Goal: Information Seeking & Learning: Find specific fact

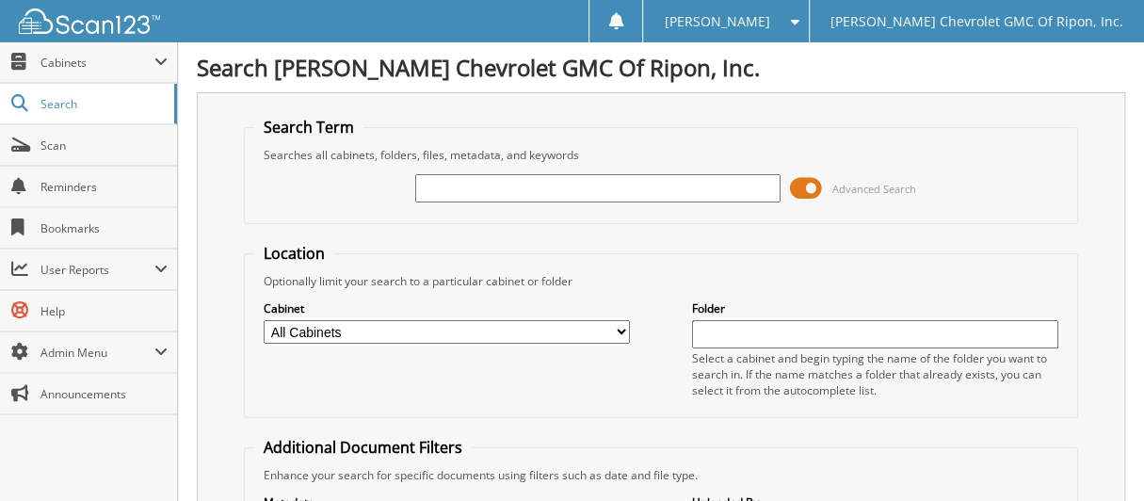
click at [543, 179] on input "text" at bounding box center [598, 188] width 366 height 28
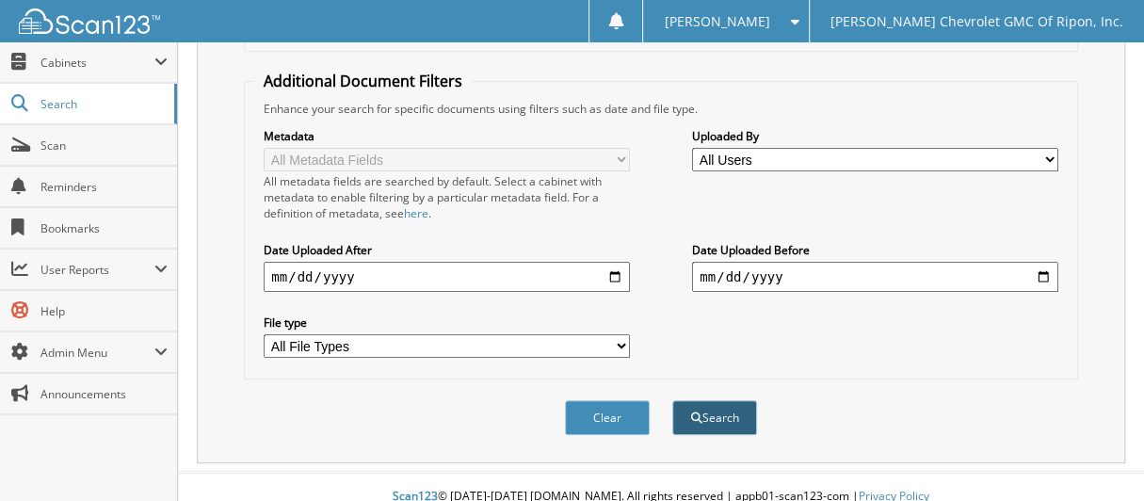
type input "111876"
click at [728, 400] on button "Search" at bounding box center [714, 417] width 85 height 35
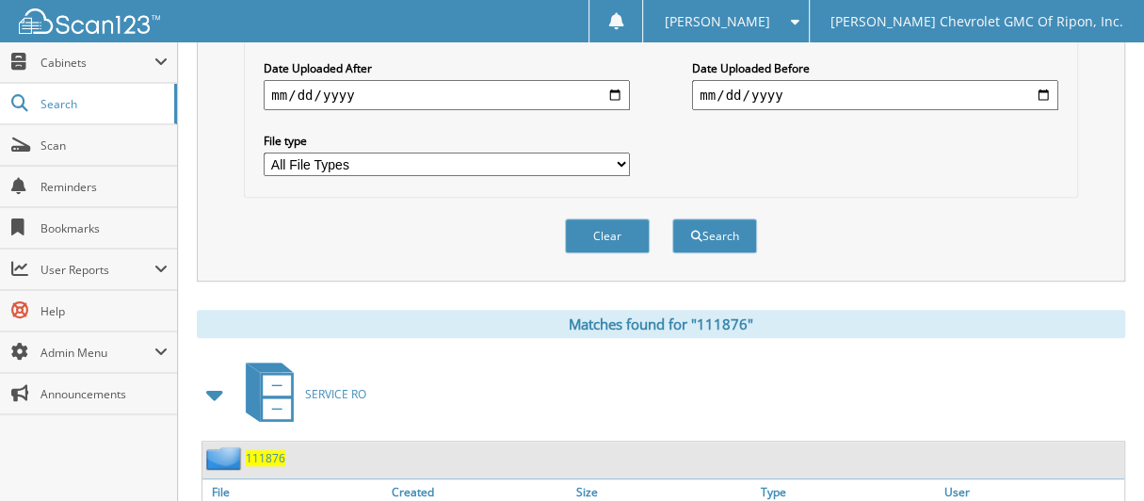
scroll to position [565, 0]
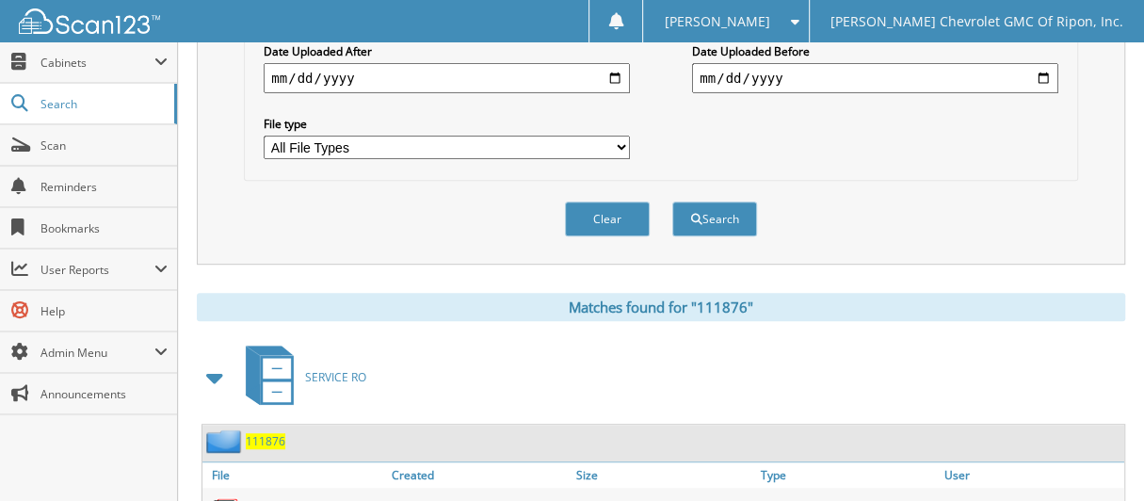
click at [262, 433] on span "111876" at bounding box center [266, 441] width 40 height 16
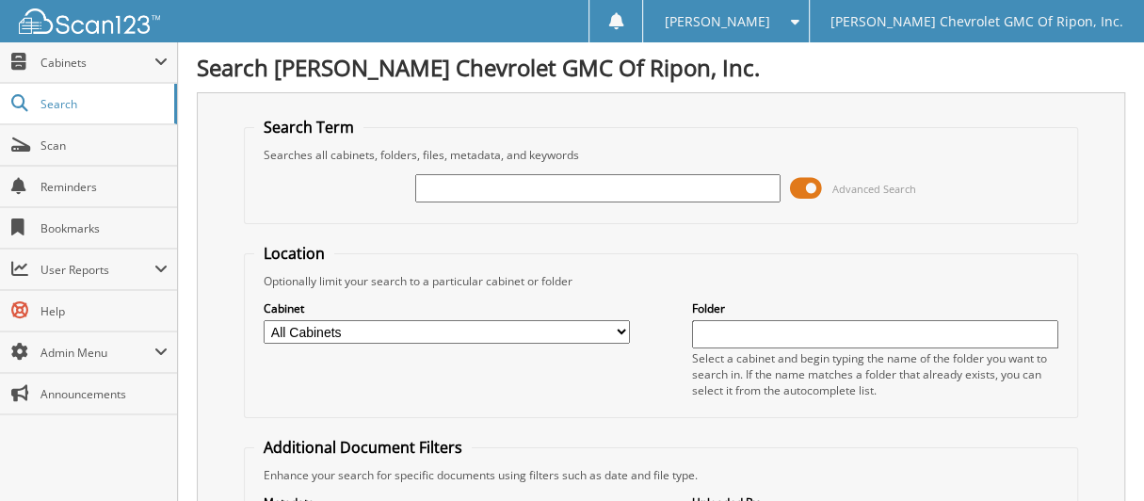
click at [556, 197] on input "text" at bounding box center [598, 188] width 366 height 28
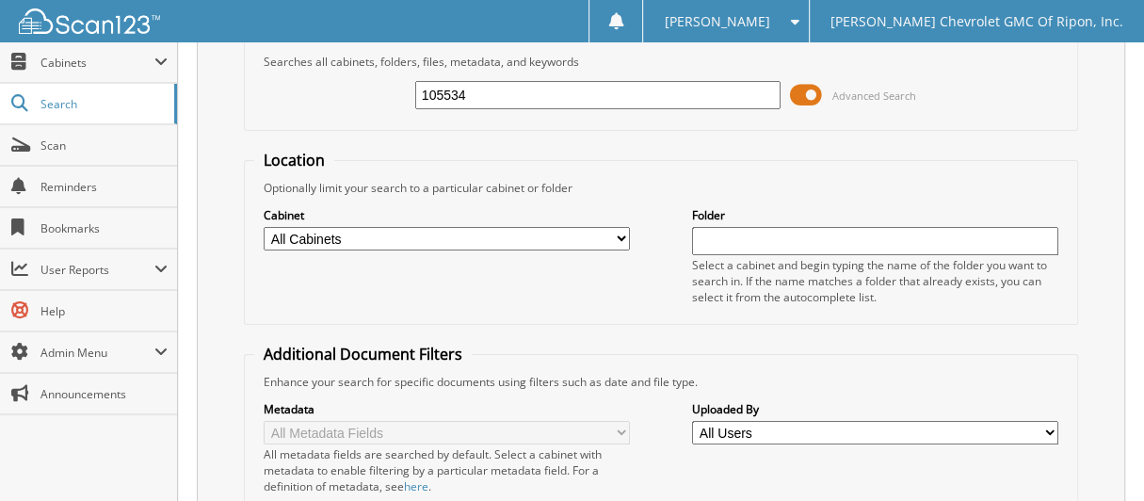
scroll to position [366, 0]
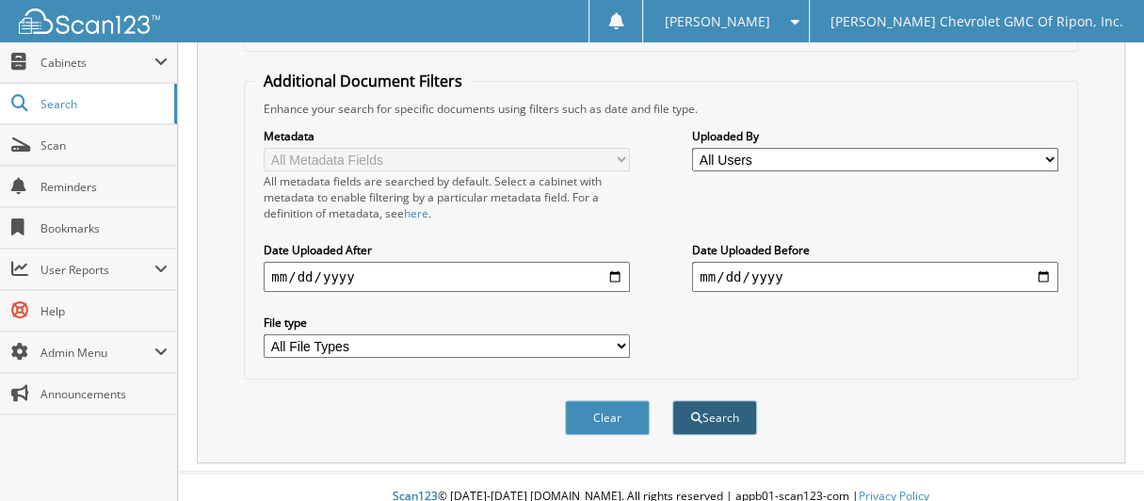
type input "105534"
click at [731, 401] on button "Search" at bounding box center [714, 417] width 85 height 35
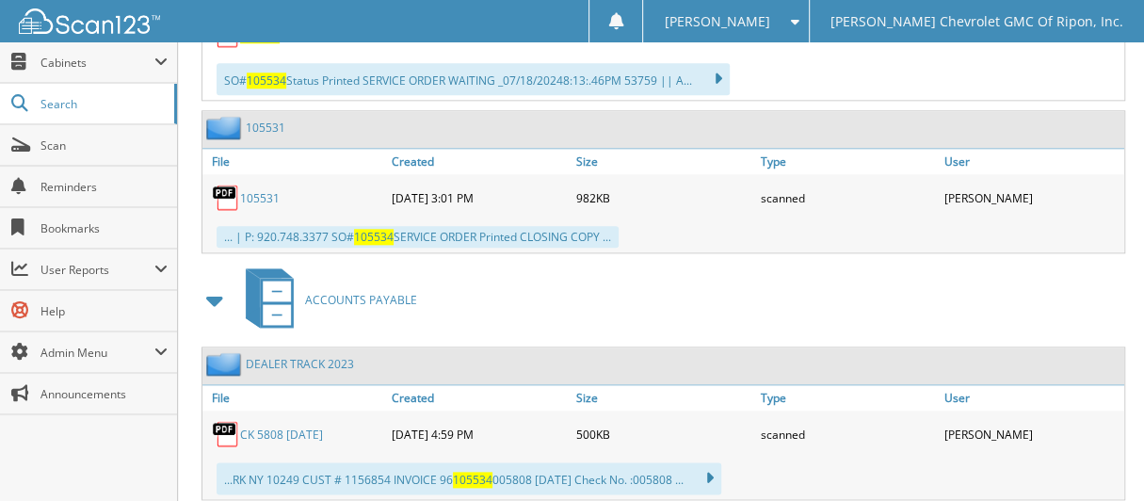
scroll to position [1223, 0]
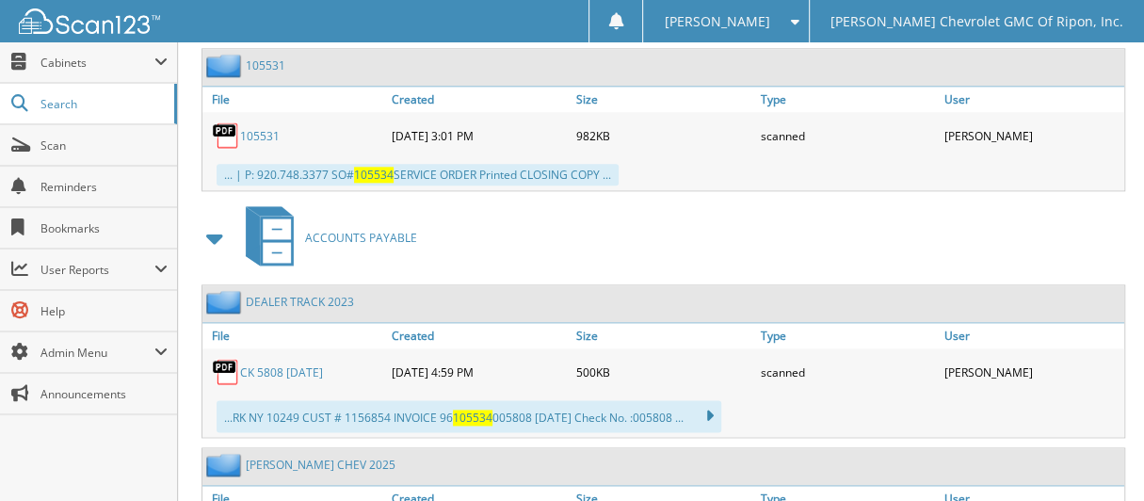
click at [320, 364] on link "CK 5808 4.14.23" at bounding box center [281, 372] width 83 height 16
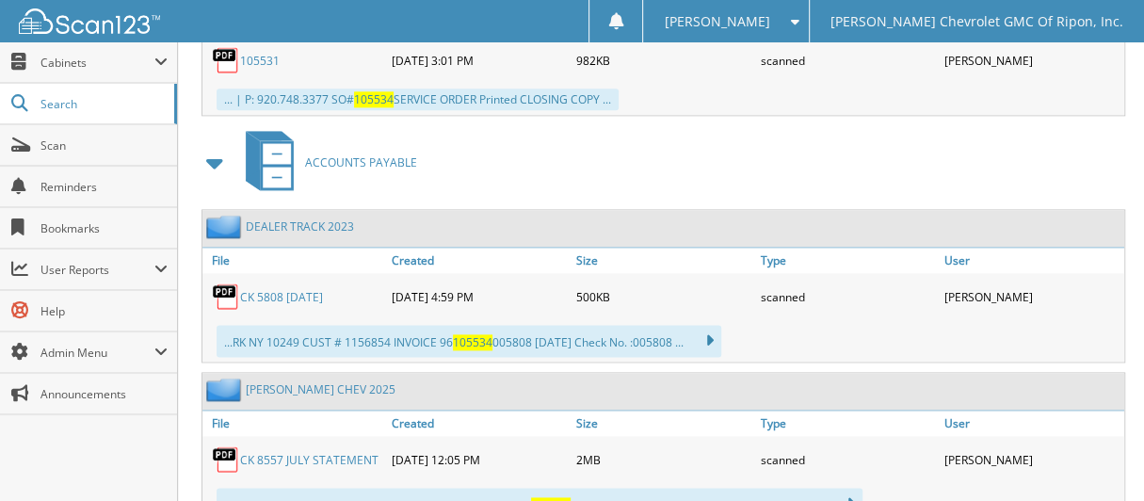
scroll to position [1346, 0]
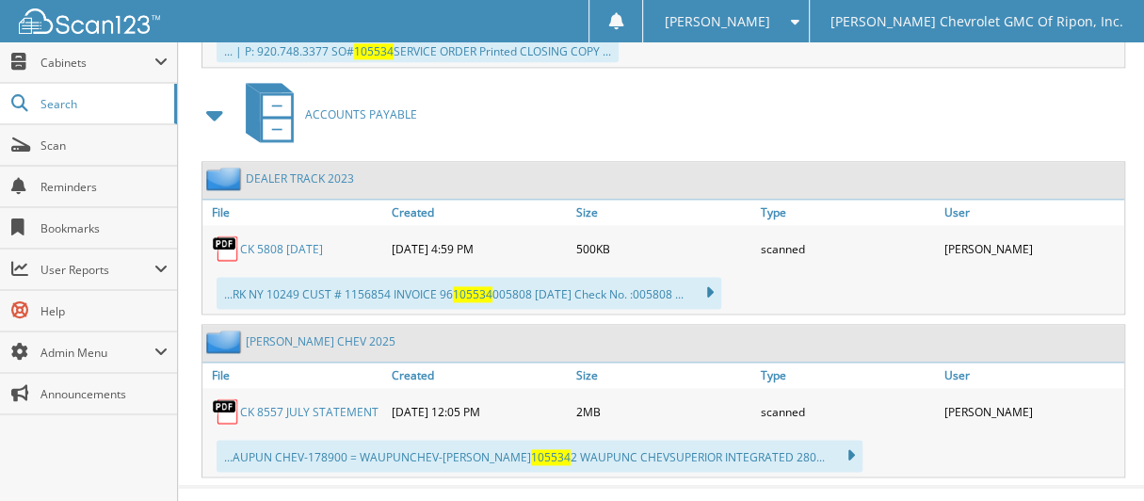
click at [345, 404] on link "CK 8557 JULY STATEMENT" at bounding box center [309, 412] width 138 height 16
click at [229, 397] on img at bounding box center [226, 411] width 28 height 28
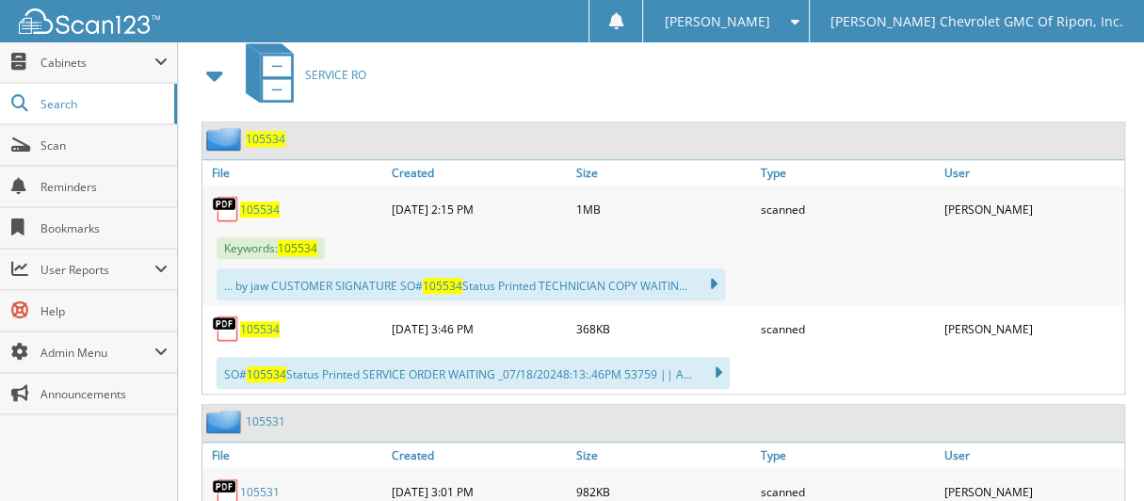
scroll to position [781, 0]
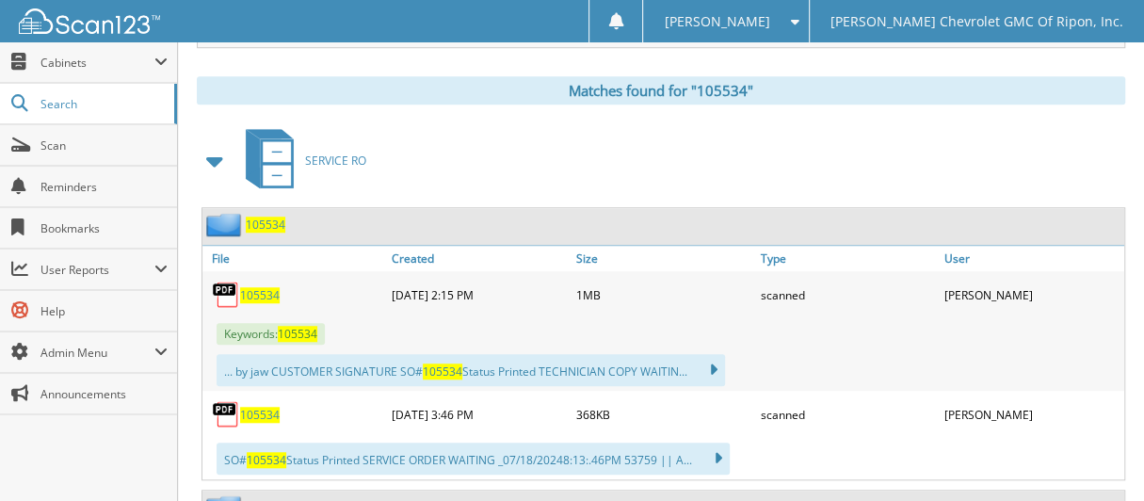
click at [271, 217] on span "105534" at bounding box center [266, 225] width 40 height 16
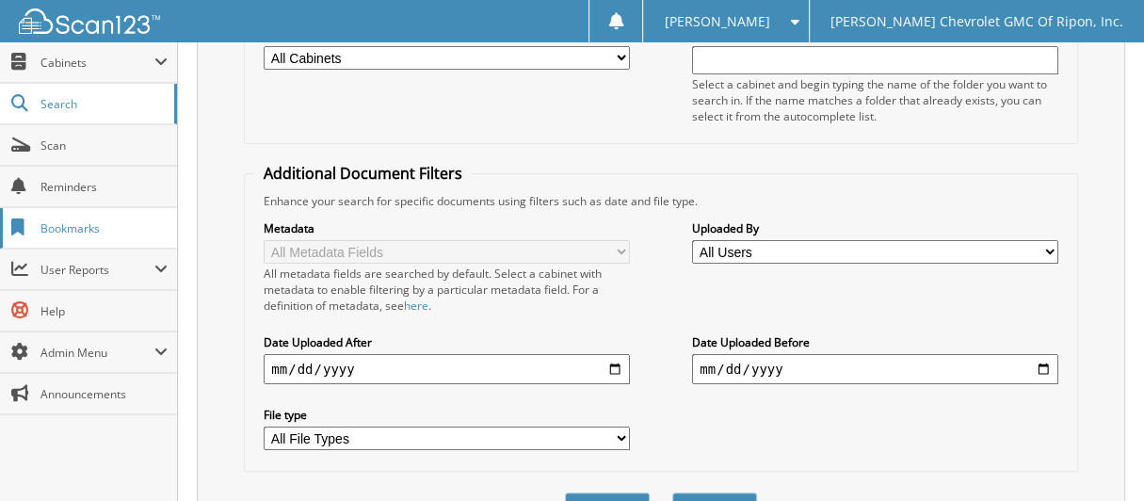
scroll to position [272, 0]
type input "109204"
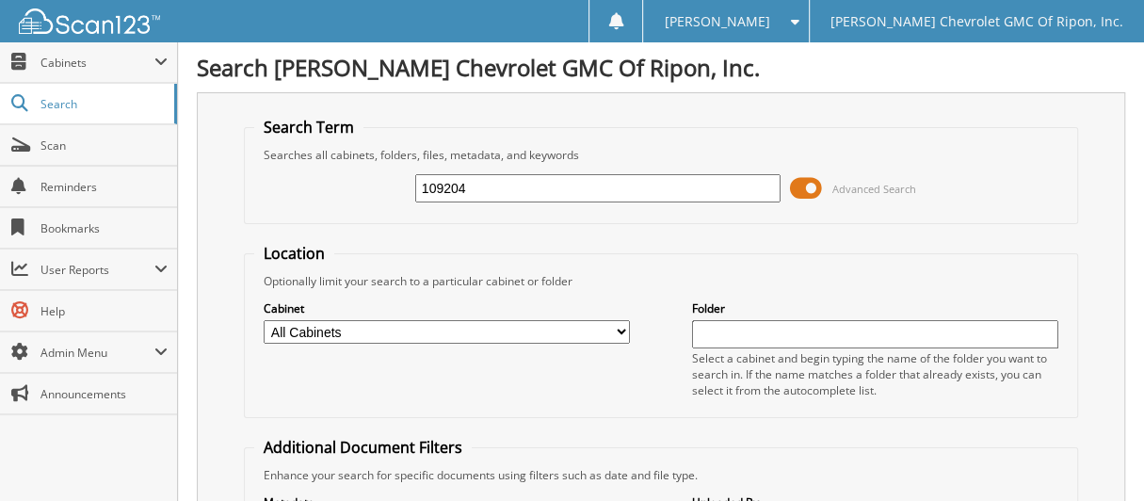
scroll to position [377, 0]
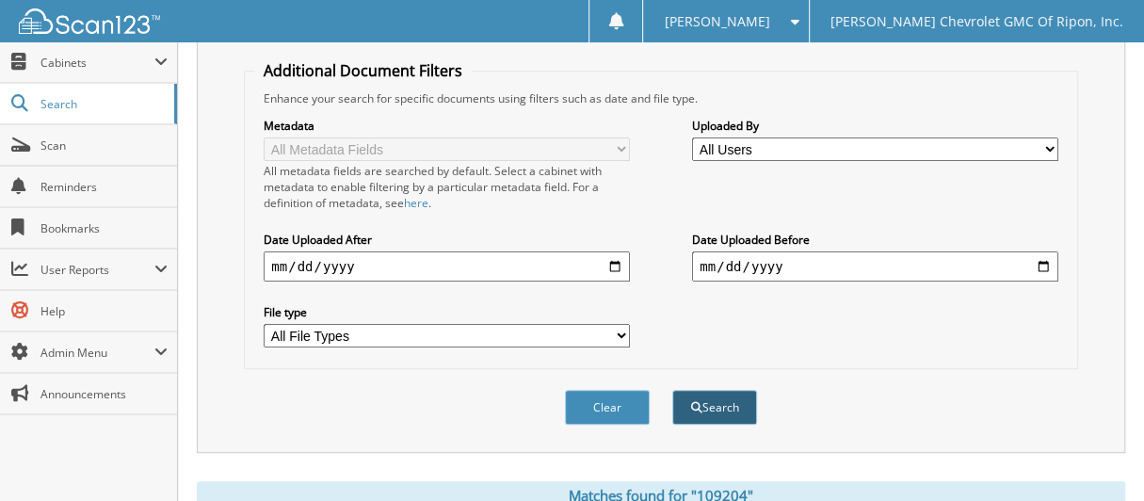
click at [709, 390] on button "Search" at bounding box center [714, 407] width 85 height 35
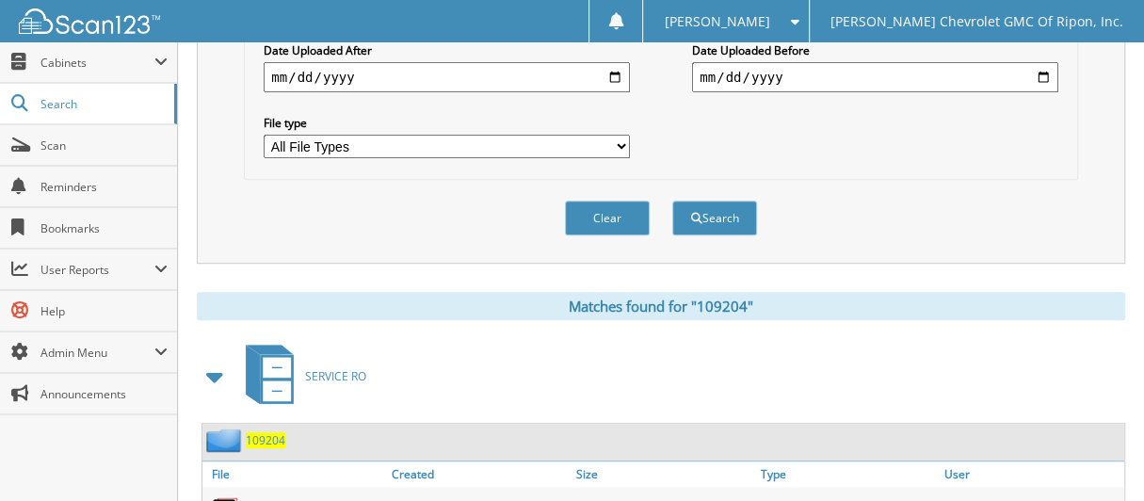
scroll to position [753, 0]
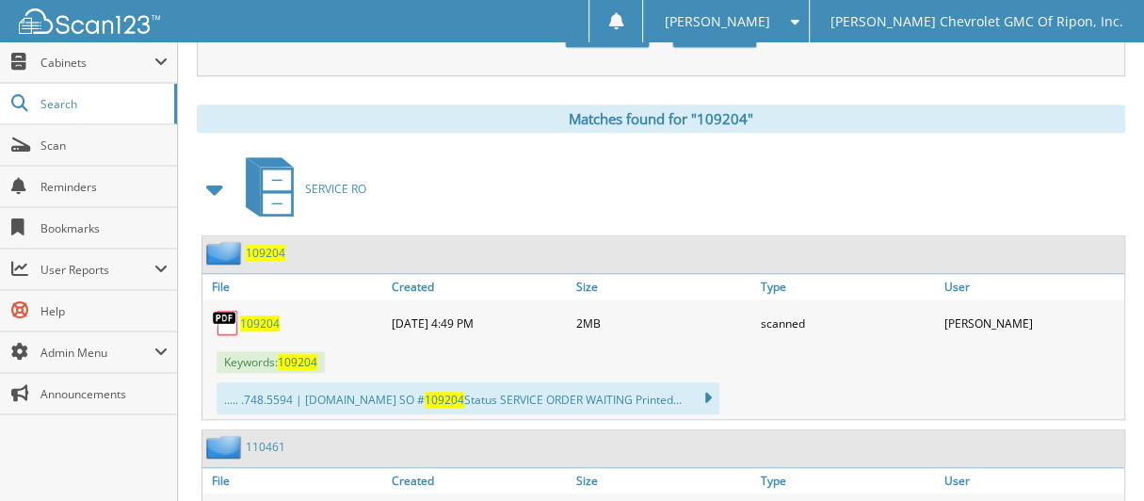
click at [261, 245] on span "109204" at bounding box center [266, 253] width 40 height 16
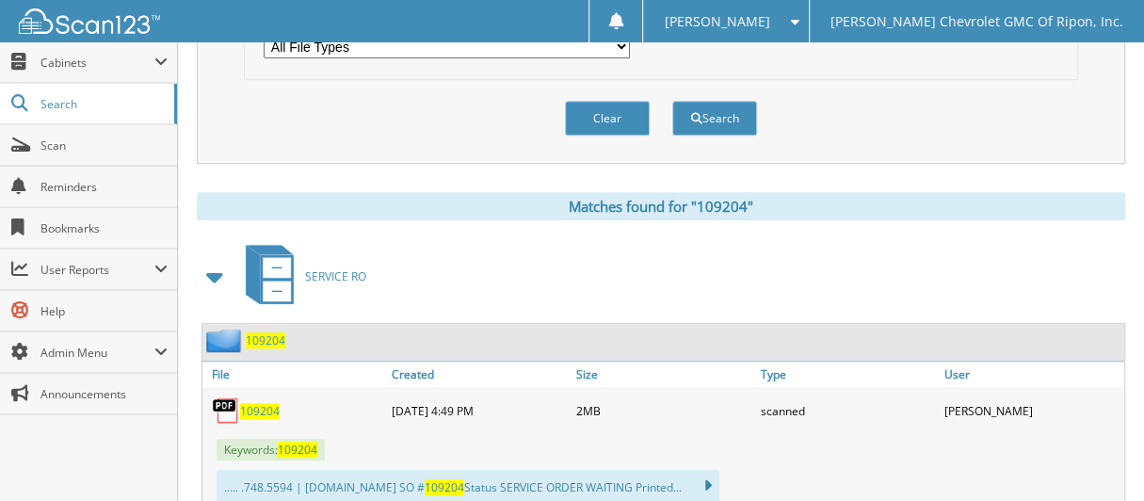
scroll to position [637, 0]
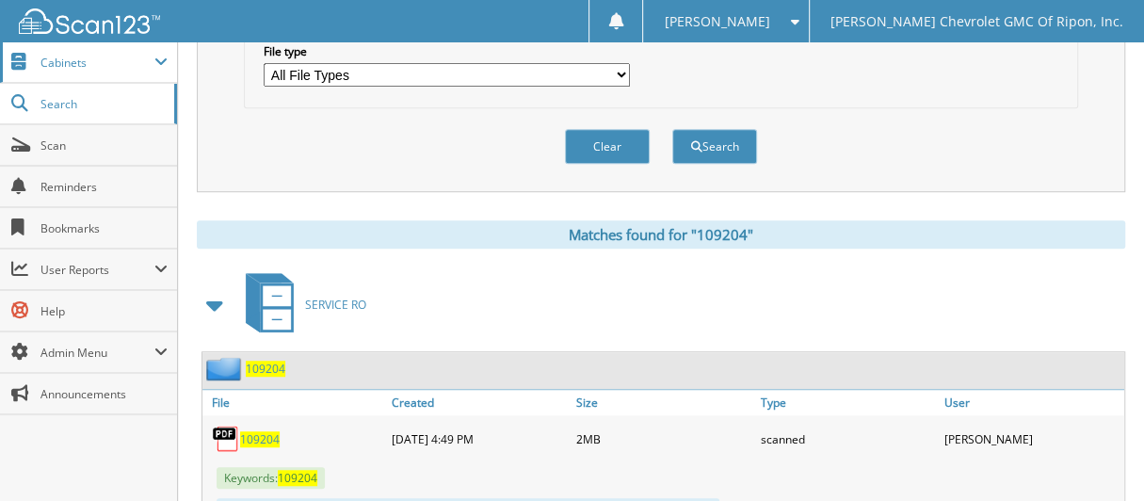
click at [121, 60] on span "Cabinets" at bounding box center [97, 63] width 114 height 16
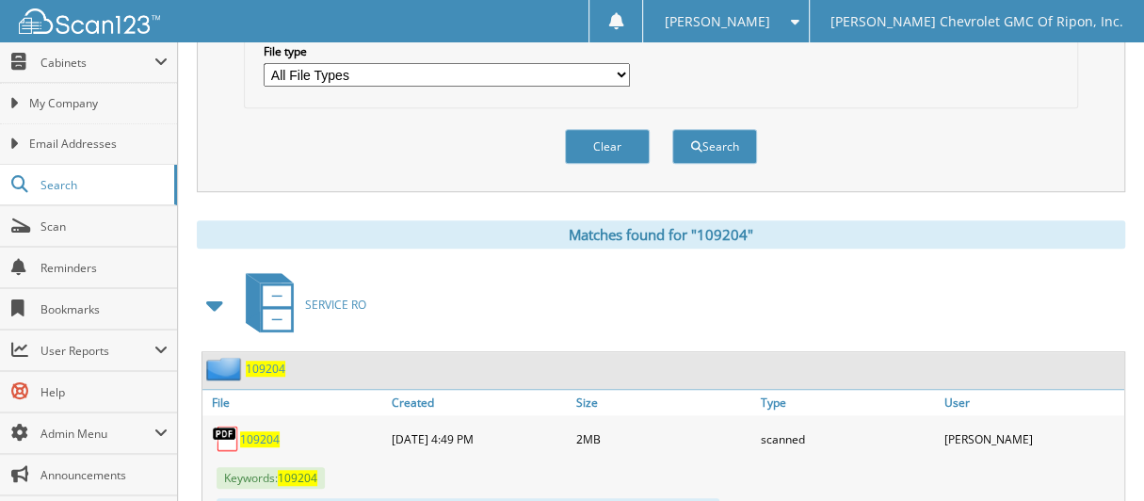
click at [278, 361] on span "109204" at bounding box center [266, 369] width 40 height 16
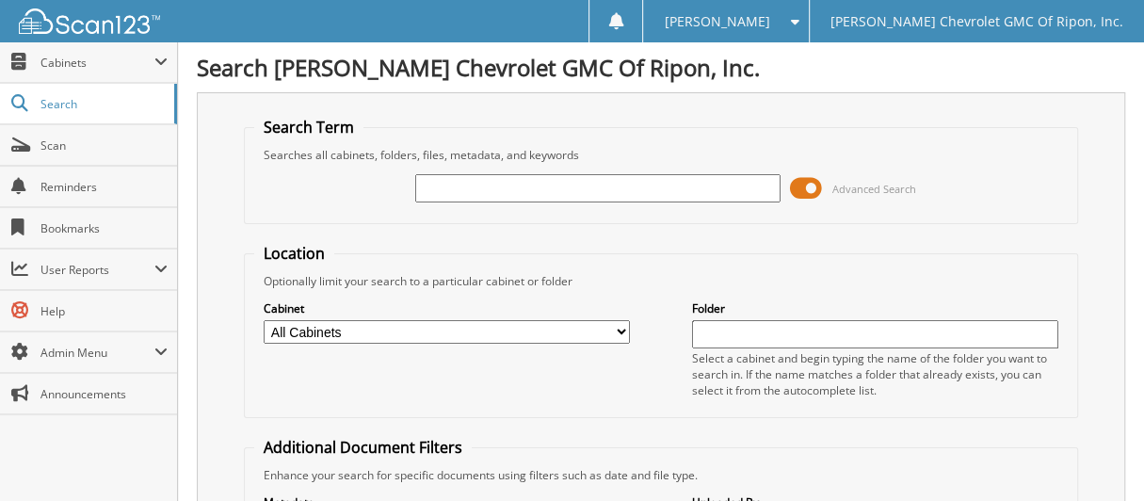
click at [550, 188] on input "text" at bounding box center [598, 188] width 366 height 28
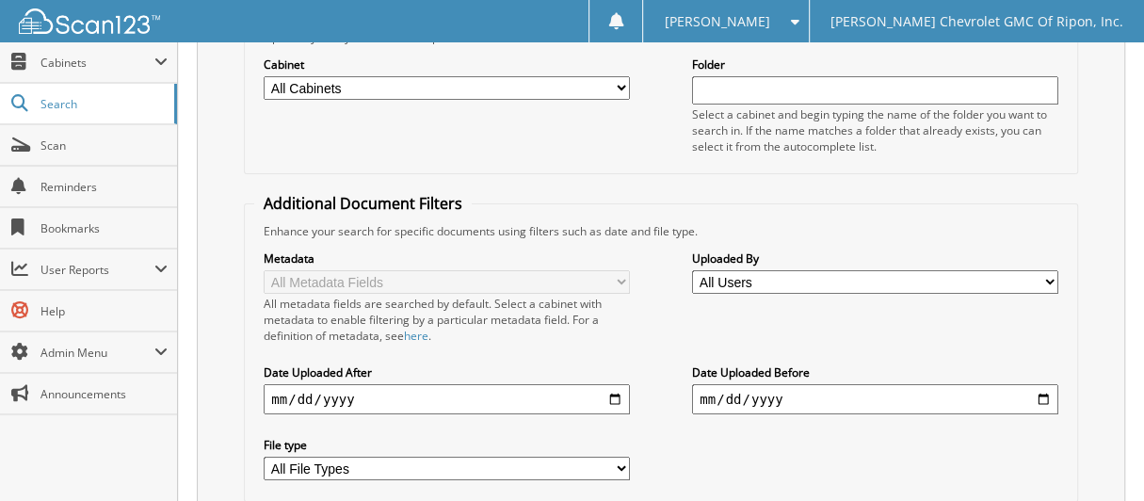
scroll to position [366, 0]
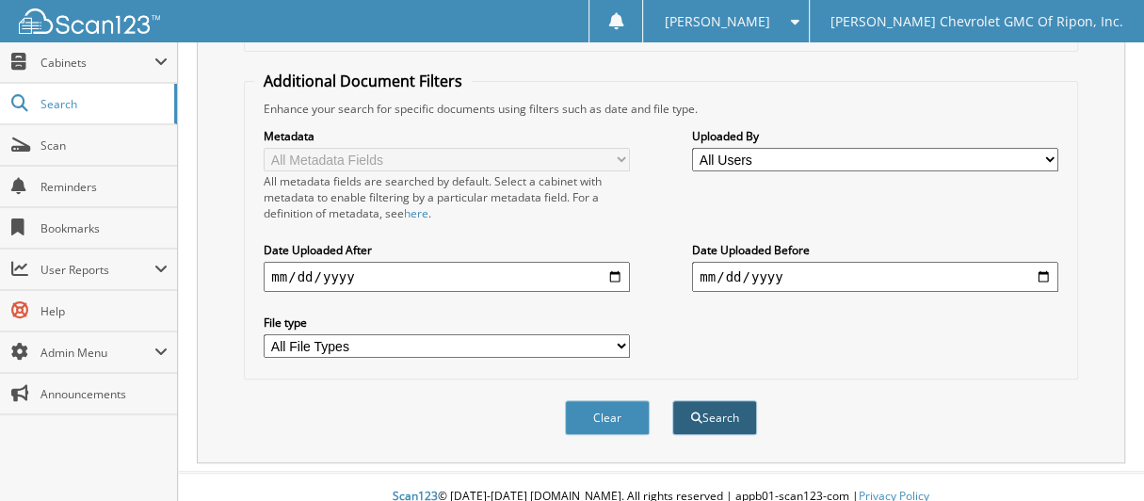
type input "108675"
click at [732, 405] on button "Search" at bounding box center [714, 417] width 85 height 35
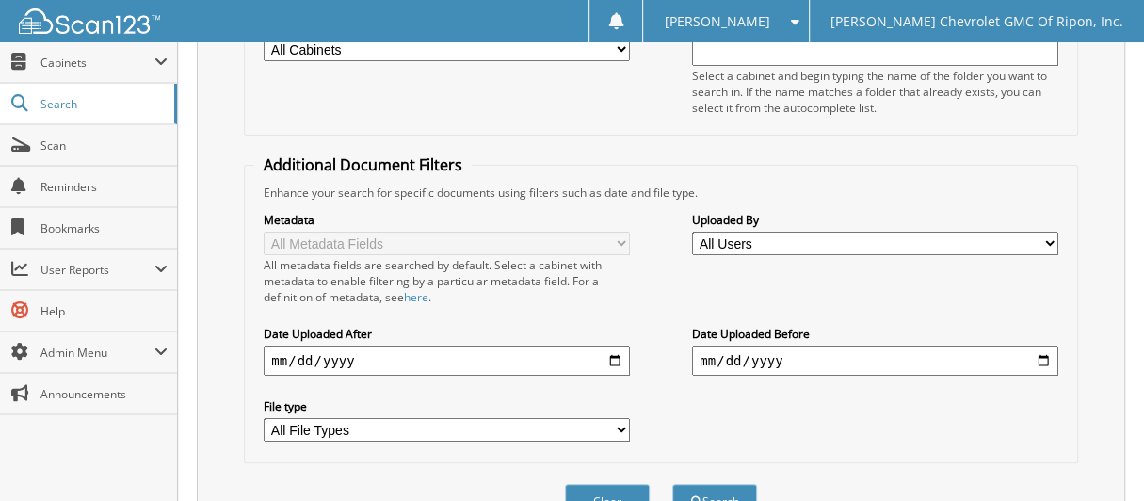
scroll to position [377, 0]
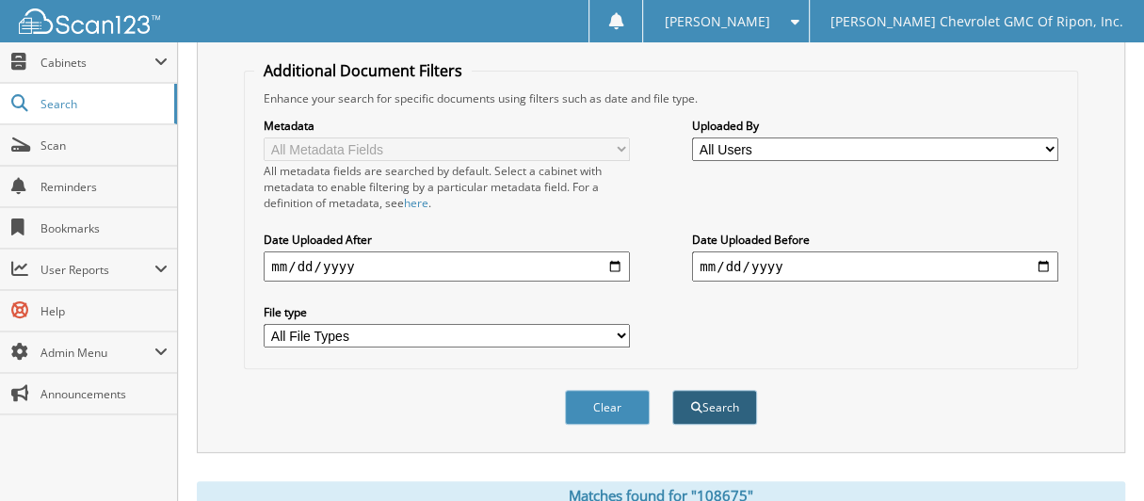
click at [681, 390] on button "Search" at bounding box center [714, 407] width 85 height 35
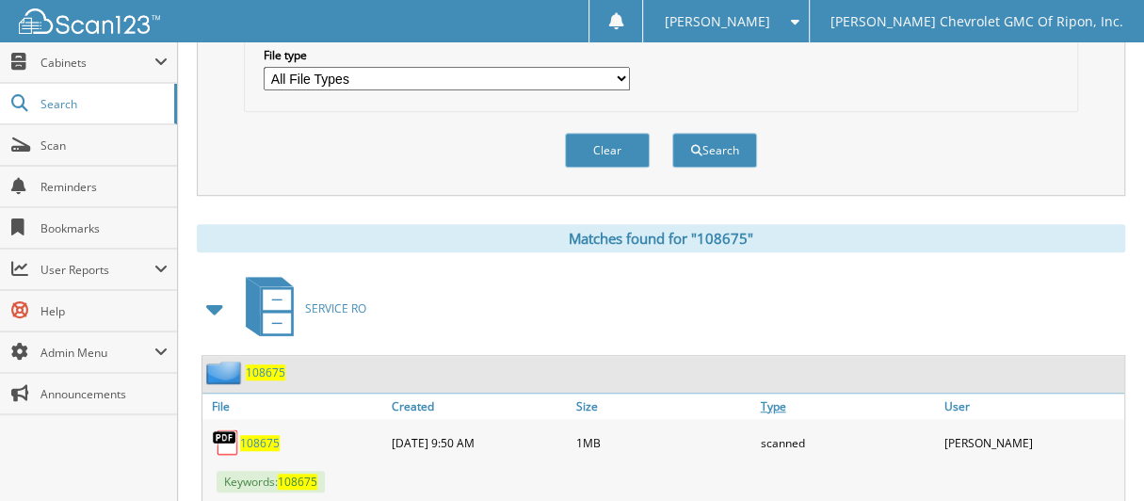
scroll to position [659, 0]
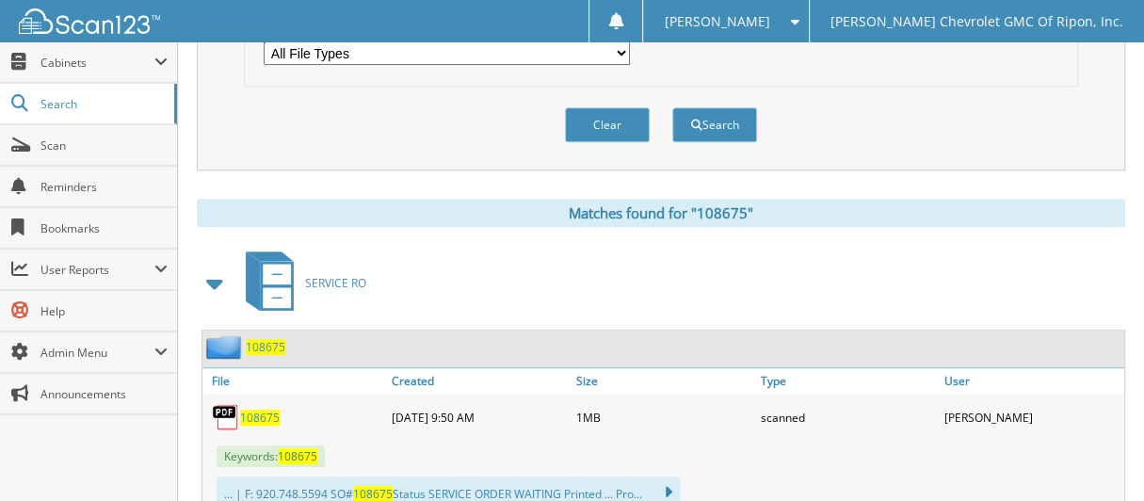
click at [272, 339] on span "108675" at bounding box center [266, 347] width 40 height 16
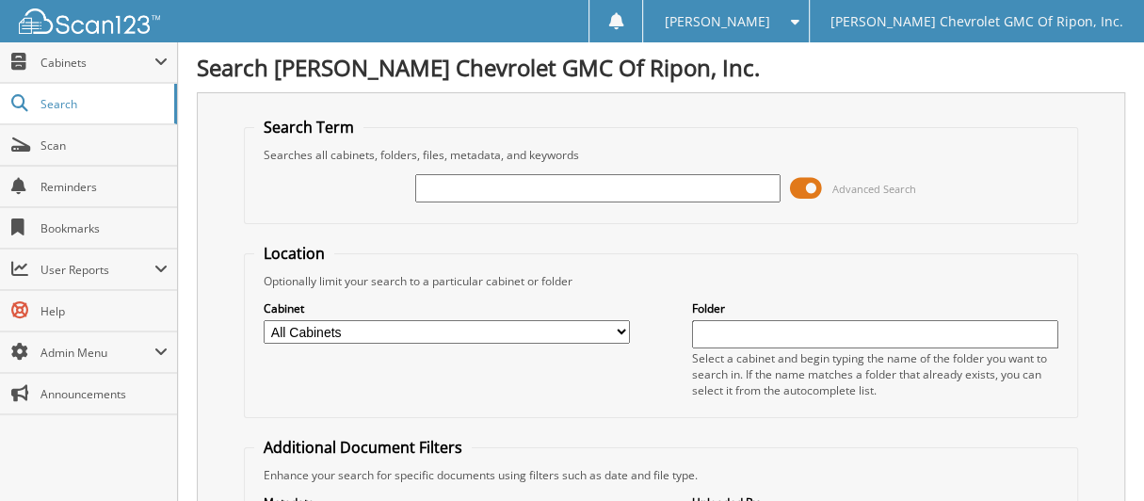
click at [547, 187] on input "text" at bounding box center [598, 188] width 366 height 28
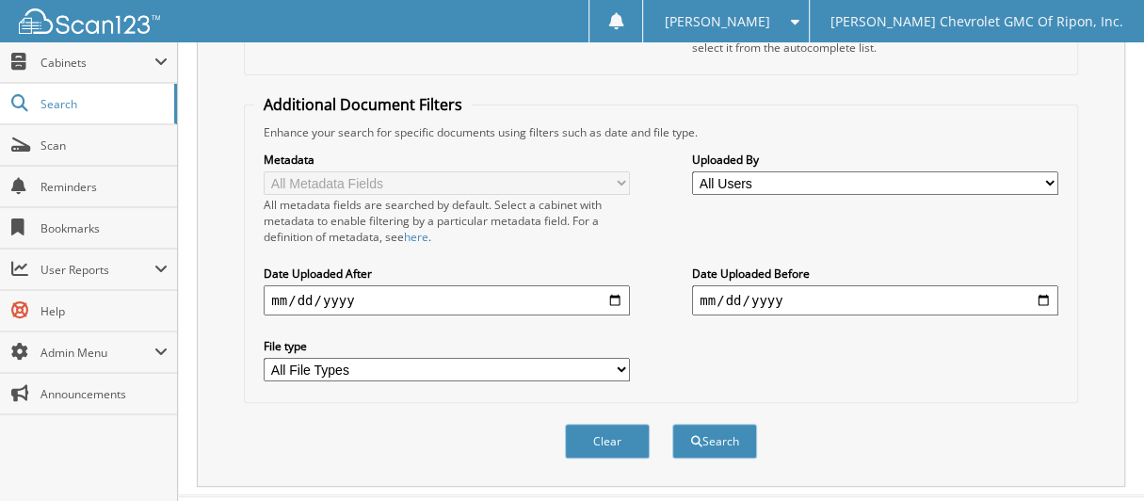
scroll to position [366, 0]
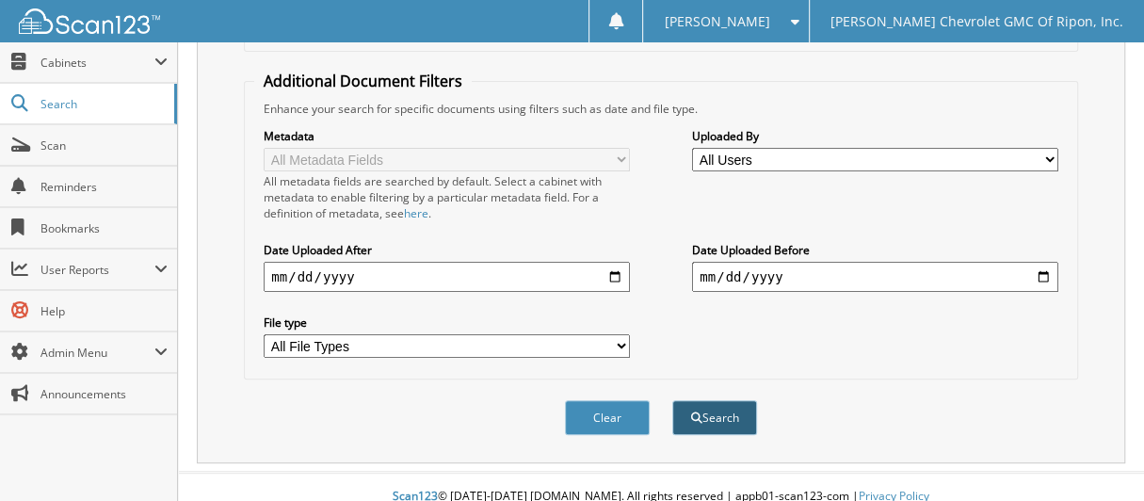
type input "111651"
click at [713, 400] on button "Search" at bounding box center [714, 417] width 85 height 35
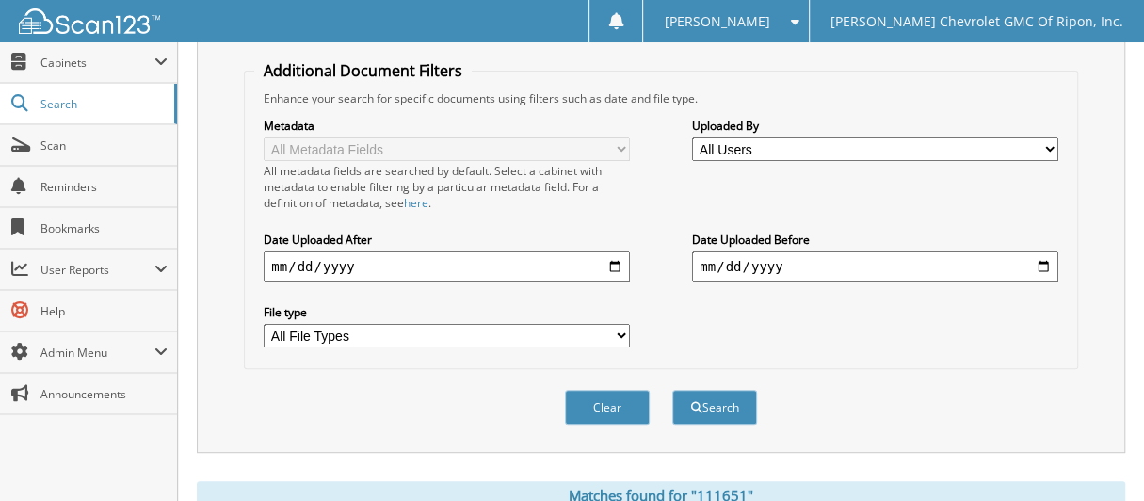
scroll to position [659, 0]
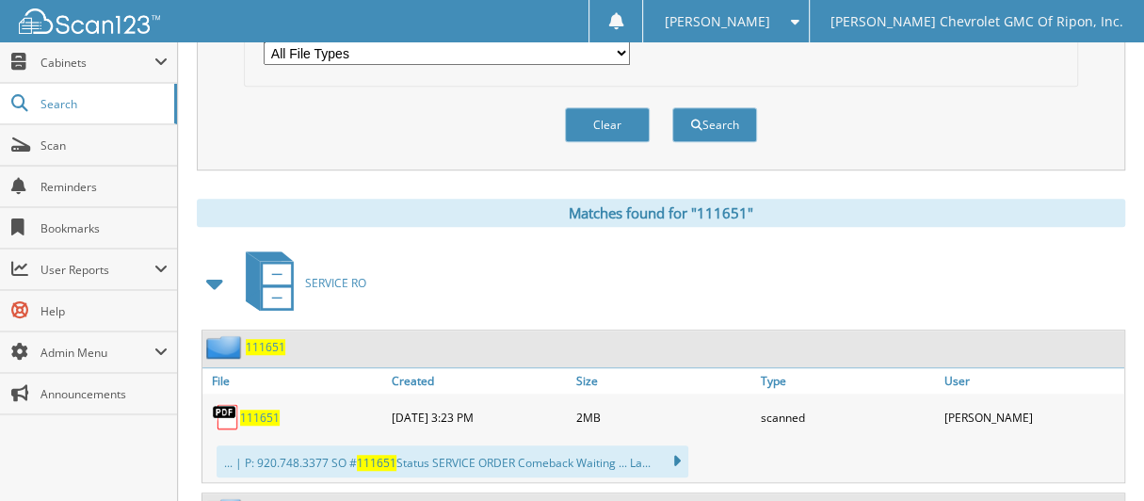
click at [275, 339] on span "111651" at bounding box center [266, 347] width 40 height 16
